Goal: Find specific page/section: Find specific page/section

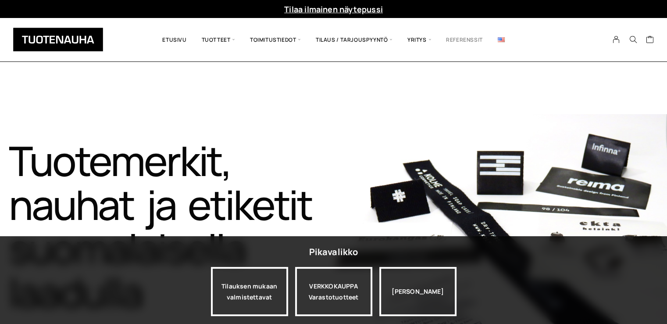
click at [451, 41] on link "Referenssit" at bounding box center [465, 40] width 52 height 30
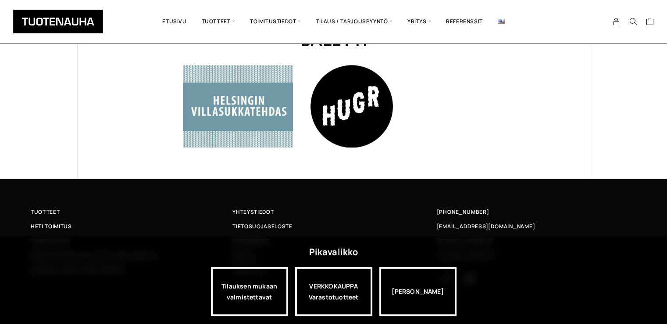
scroll to position [659, 0]
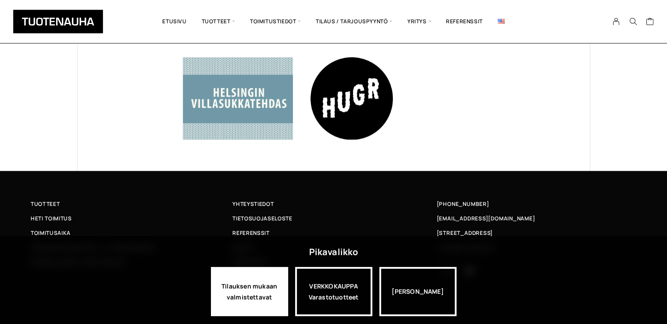
click at [258, 287] on div "Tilauksen mukaan valmistettavat" at bounding box center [249, 291] width 77 height 49
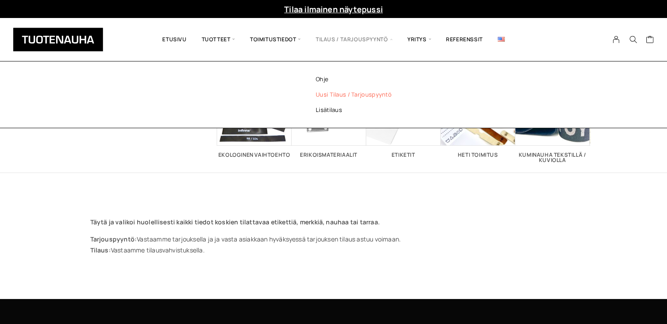
click at [357, 41] on span "Tilaus / Tarjouspyyntö" at bounding box center [354, 40] width 92 height 30
